Goal: Information Seeking & Learning: Learn about a topic

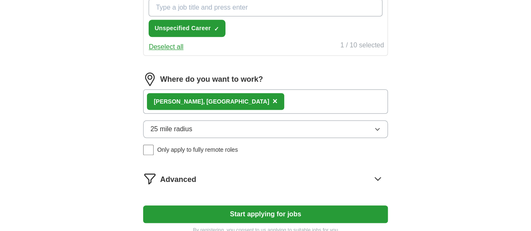
scroll to position [313, 0]
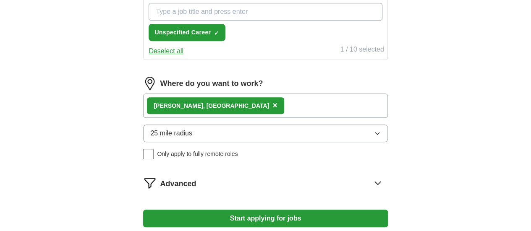
click at [253, 21] on input "What job are you looking for?" at bounding box center [265, 12] width 233 height 18
type input "retail"
click at [0, 0] on span "×" at bounding box center [0, 0] width 0 height 0
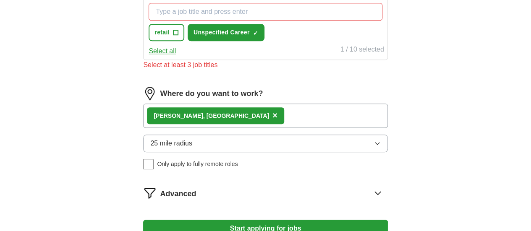
drag, startPoint x: 216, startPoint y: 94, endPoint x: 211, endPoint y: 113, distance: 20.1
click at [211, 60] on div "retail + Unspecified Career ✓ × Select all 1 / 10 selected" at bounding box center [265, 28] width 244 height 64
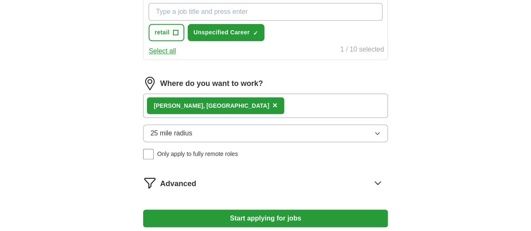
drag, startPoint x: 211, startPoint y: 111, endPoint x: 213, endPoint y: 127, distance: 16.1
click at [213, 45] on div "retail + Unspecified Career ✓ ×" at bounding box center [265, 22] width 237 height 45
type input "A"
type input "r"
type input "Retail Assistant"
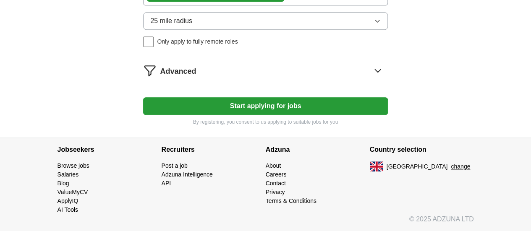
scroll to position [465, 0]
click at [268, 54] on div "Where do you want to work? [PERSON_NAME], [GEOGRAPHIC_DATA] × 25 mile radius On…" at bounding box center [265, 8] width 244 height 89
click at [260, 30] on button "25 mile radius" at bounding box center [265, 21] width 244 height 18
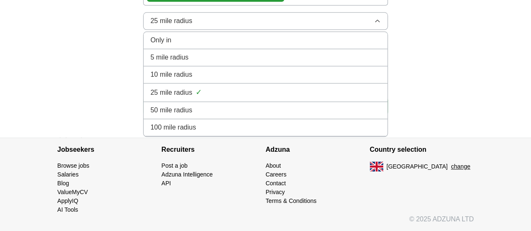
click at [211, 84] on li "10 mile radius" at bounding box center [266, 74] width 244 height 17
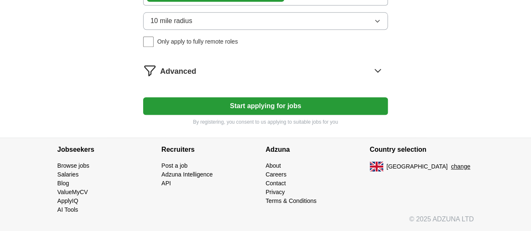
scroll to position [361, 0]
